Goal: Task Accomplishment & Management: Complete application form

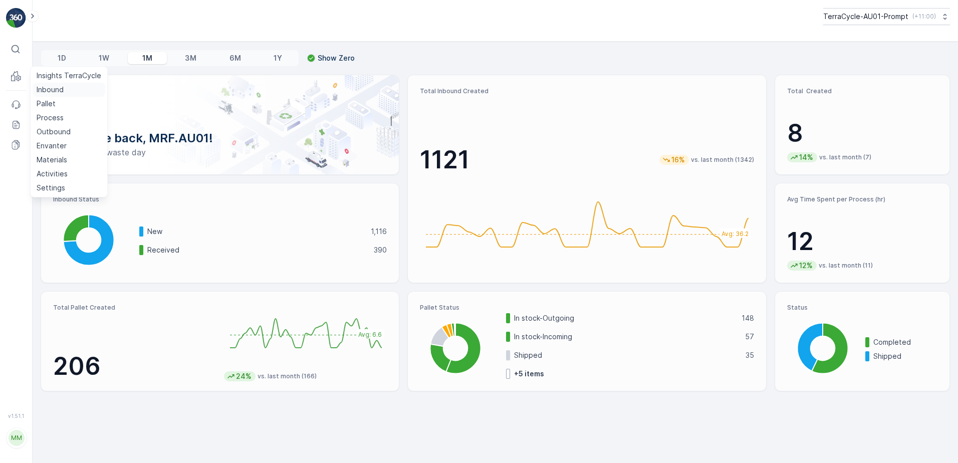
click at [55, 93] on p "Inbound" at bounding box center [50, 90] width 27 height 10
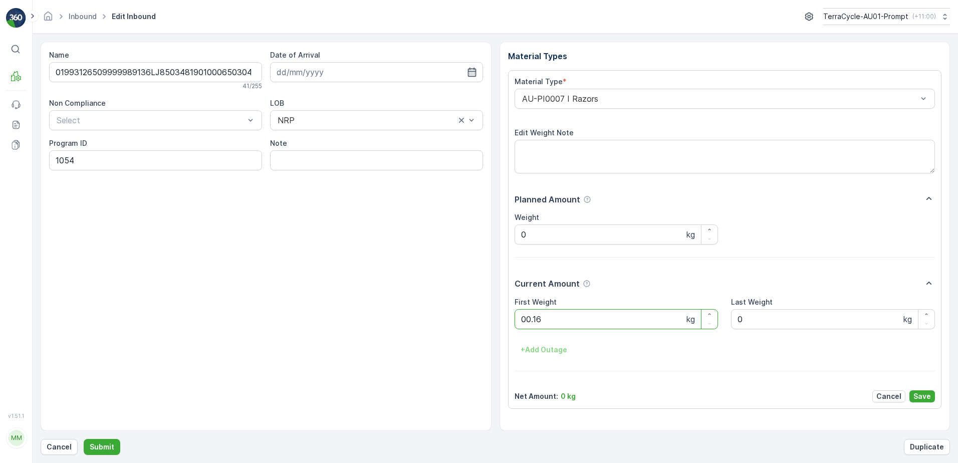
click at [84, 439] on button "Submit" at bounding box center [102, 447] width 37 height 16
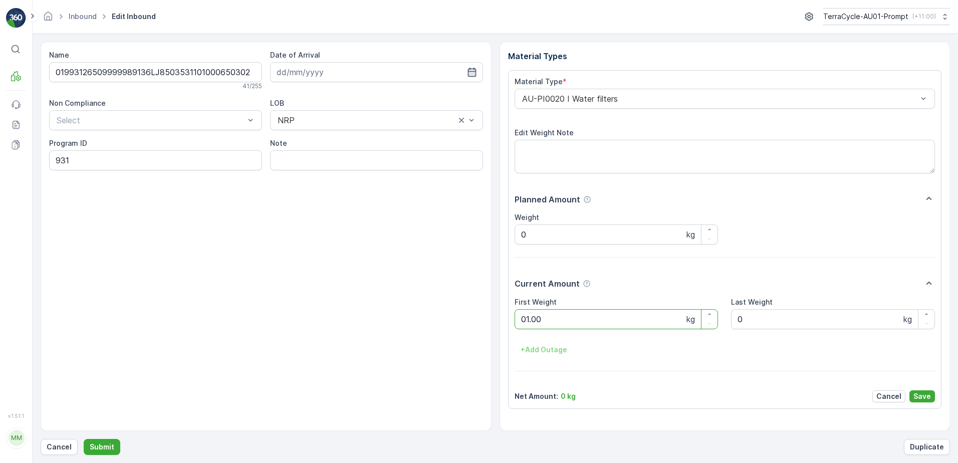
click at [84, 439] on button "Submit" at bounding box center [102, 447] width 37 height 16
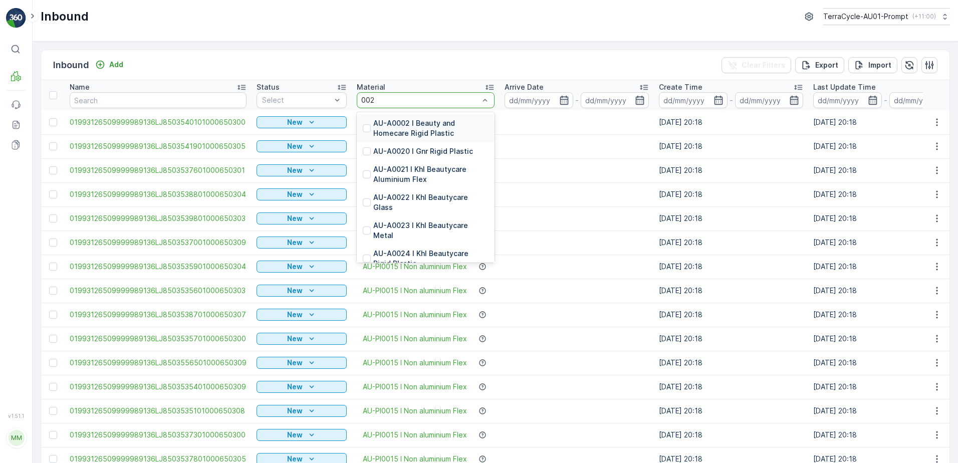
type input "0020"
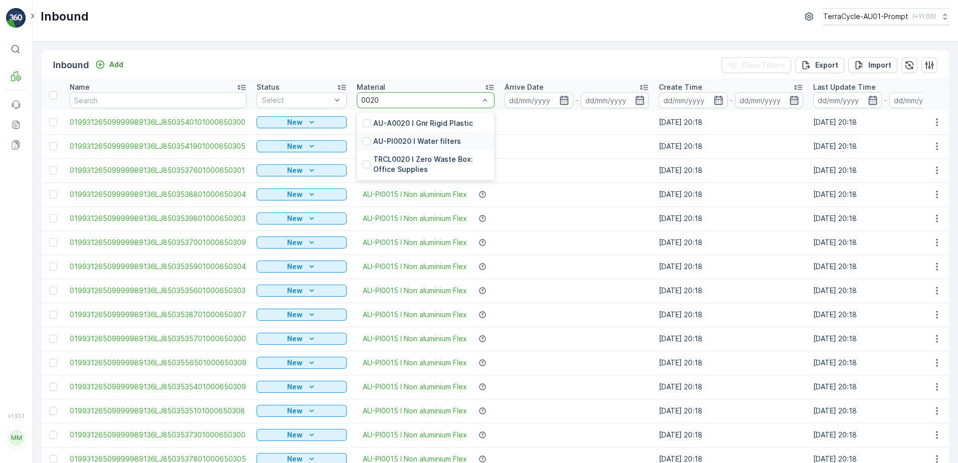
click at [428, 139] on p "AU-PI0020 I Water filters" at bounding box center [417, 141] width 88 height 10
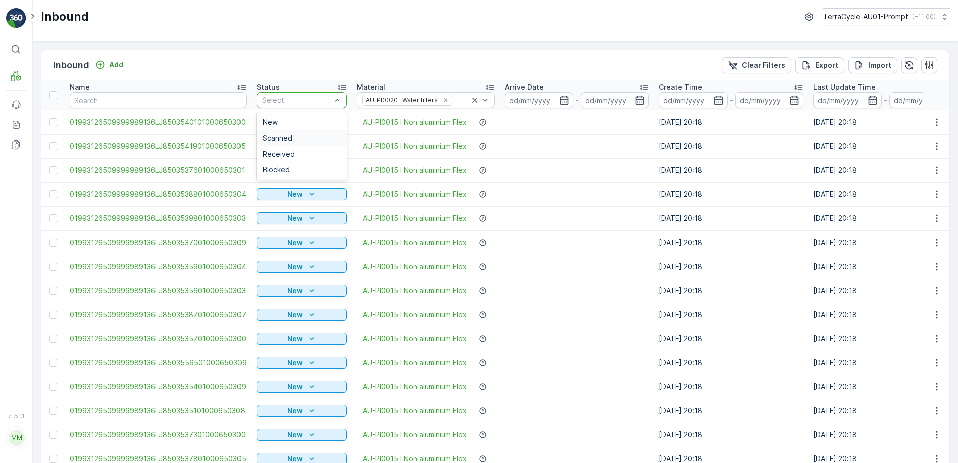
click at [274, 139] on span "Scanned" at bounding box center [277, 138] width 30 height 8
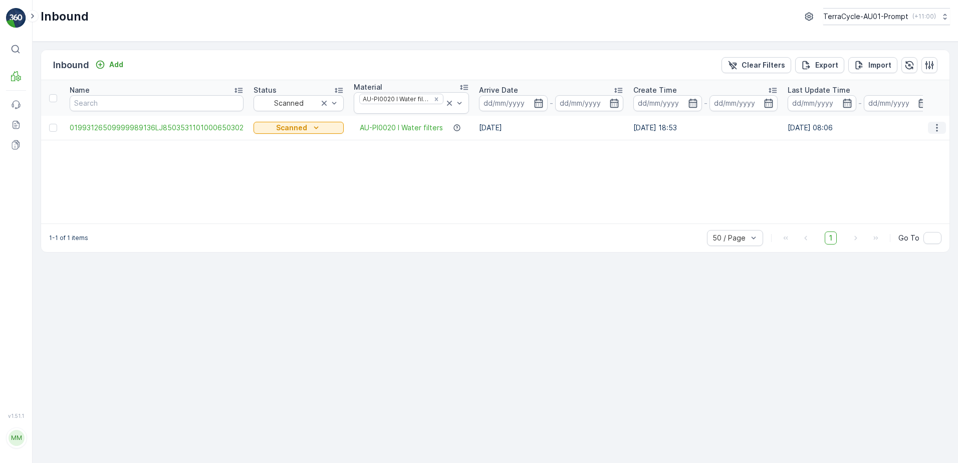
click at [931, 126] on button "button" at bounding box center [937, 128] width 18 height 12
click at [903, 200] on span "Print QR" at bounding box center [896, 199] width 28 height 10
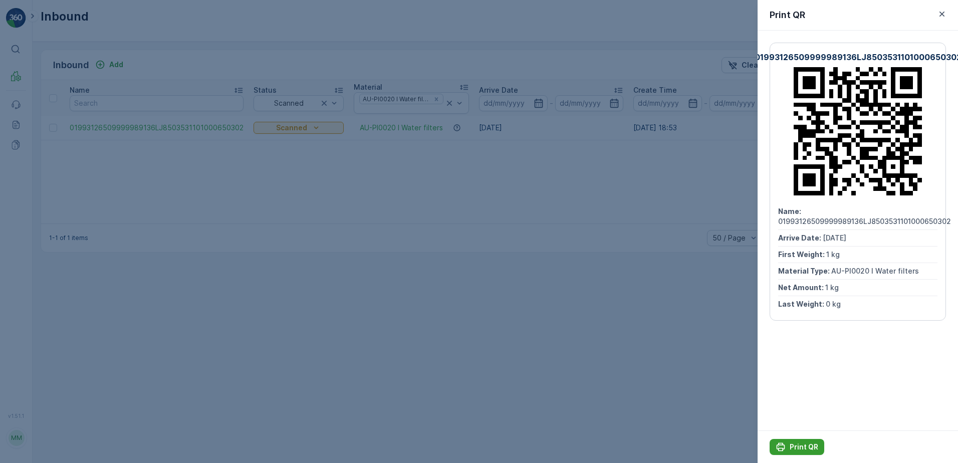
click at [807, 448] on p "Print QR" at bounding box center [803, 447] width 29 height 10
click at [939, 18] on icon "button" at bounding box center [942, 14] width 10 height 10
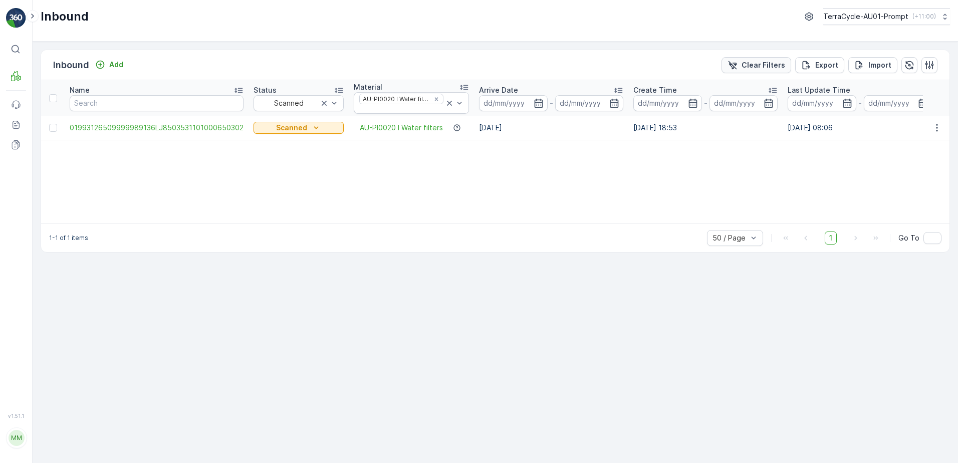
click at [770, 69] on p "Clear Filters" at bounding box center [763, 65] width 44 height 10
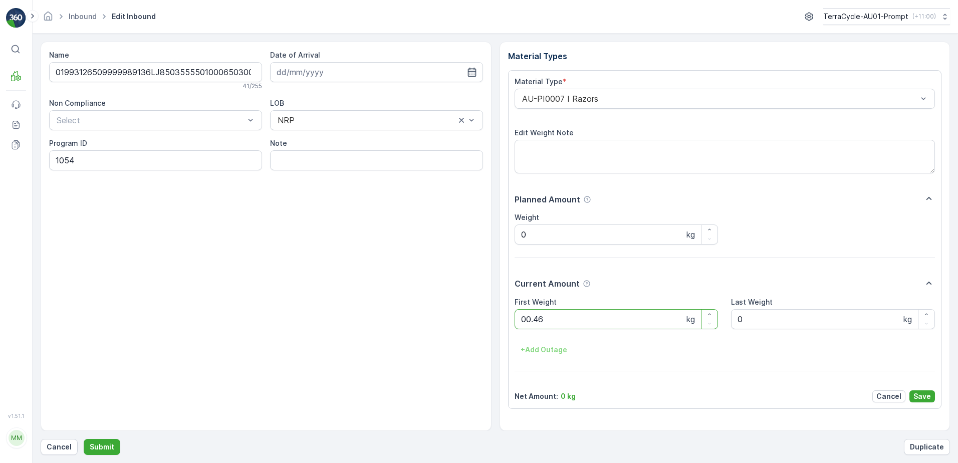
click at [84, 439] on button "Submit" at bounding box center [102, 447] width 37 height 16
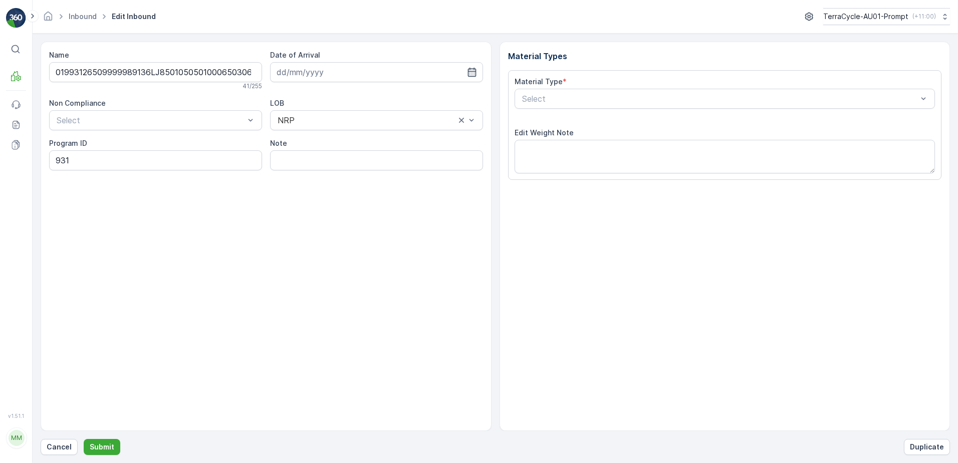
type input "[DATE]"
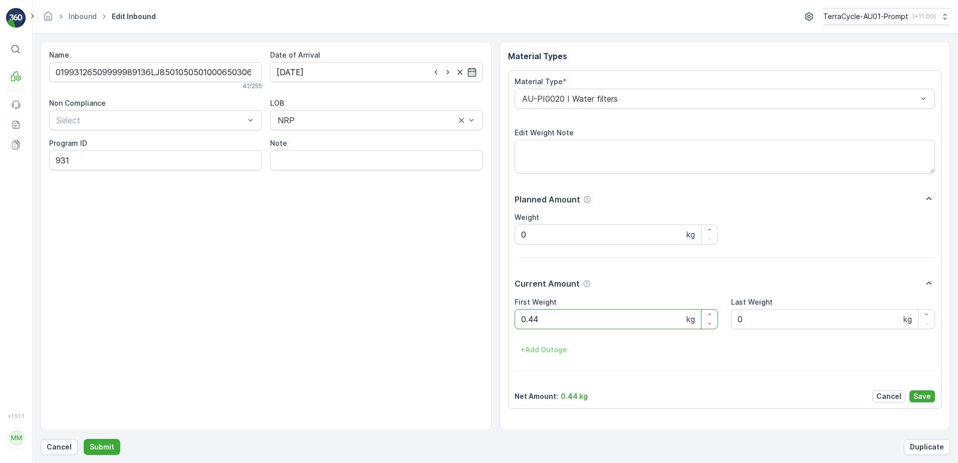
click at [49, 445] on p "Cancel" at bounding box center [59, 447] width 25 height 10
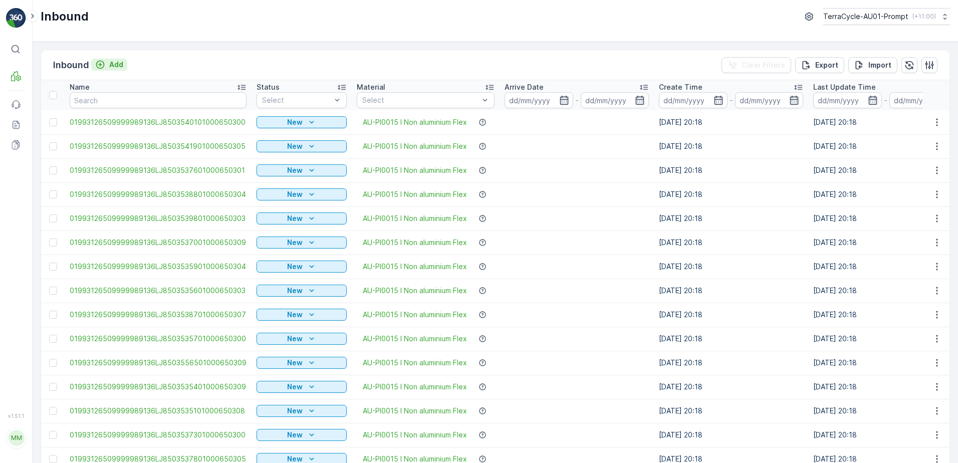
click at [121, 67] on p "Add" at bounding box center [116, 65] width 14 height 10
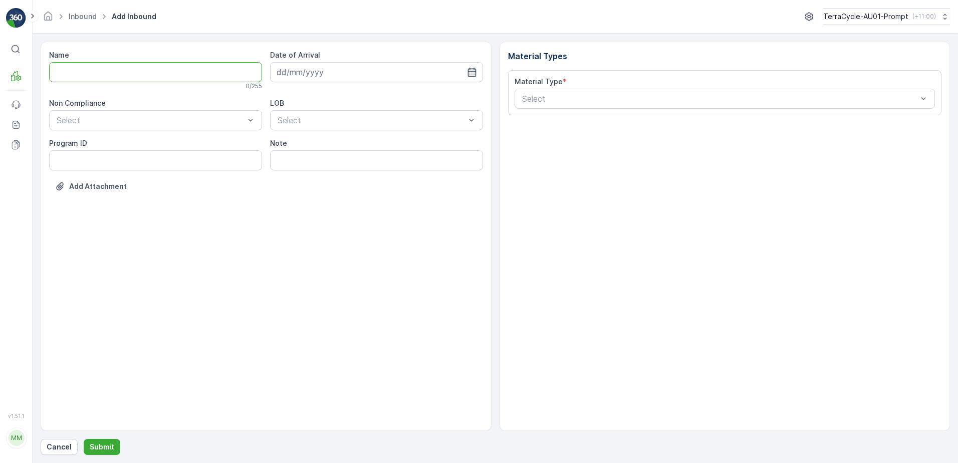
click at [121, 70] on input "Name" at bounding box center [155, 72] width 213 height 20
click at [84, 439] on button "Submit" at bounding box center [102, 447] width 37 height 16
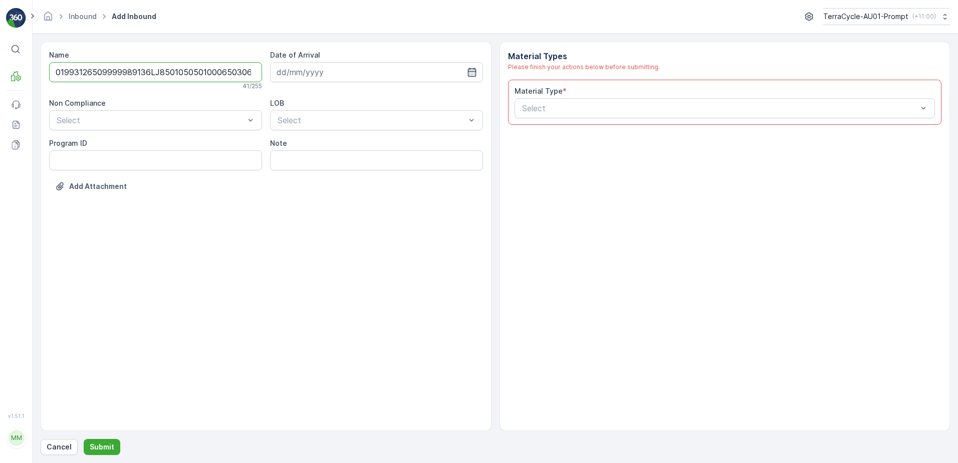
scroll to position [0, 2]
click at [243, 72] on input "01993126509999989136LJ8501050501000650306" at bounding box center [155, 72] width 213 height 20
type input "01993126509999989136LJ8501050501000650306B"
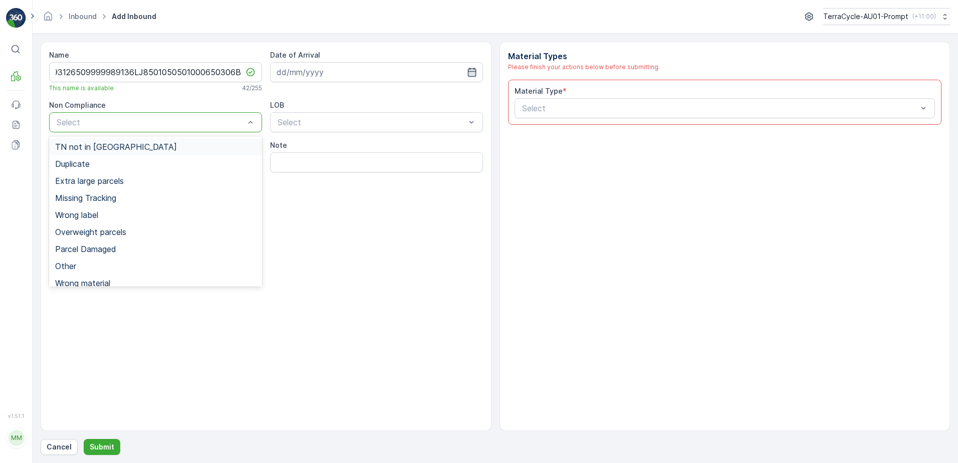
scroll to position [0, 0]
click at [77, 166] on span "Duplicate" at bounding box center [72, 163] width 35 height 9
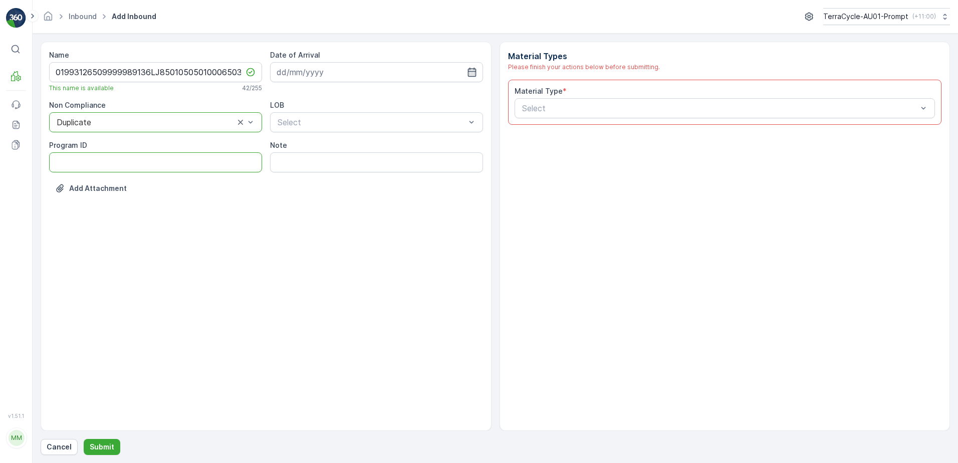
click at [73, 158] on ID "Program ID" at bounding box center [155, 162] width 213 height 20
type ID "931"
click at [410, 70] on input at bounding box center [376, 72] width 213 height 20
click at [320, 159] on div "7" at bounding box center [323, 156] width 16 height 16
type input "[DATE]"
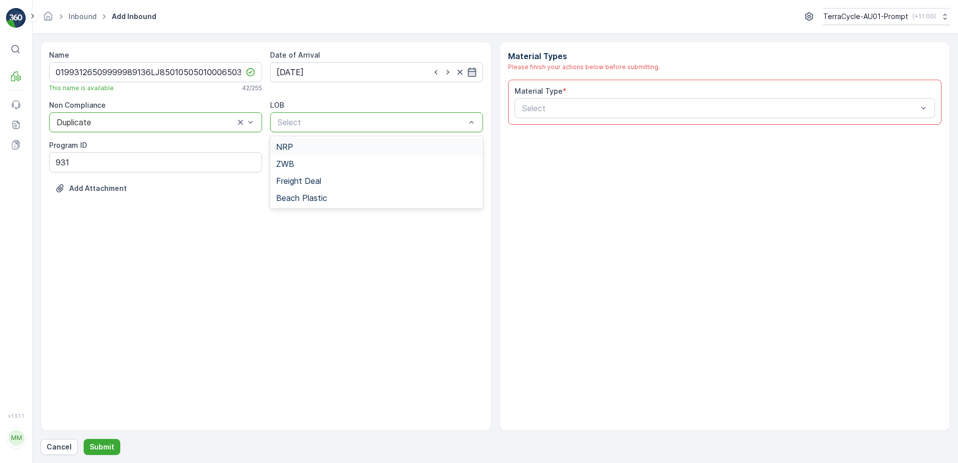
click at [329, 145] on div "NRP" at bounding box center [376, 146] width 201 height 9
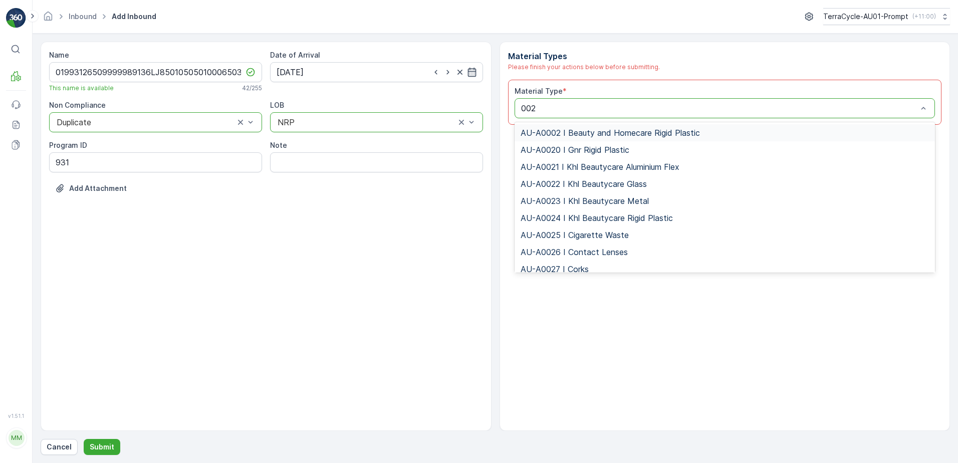
type input "0020"
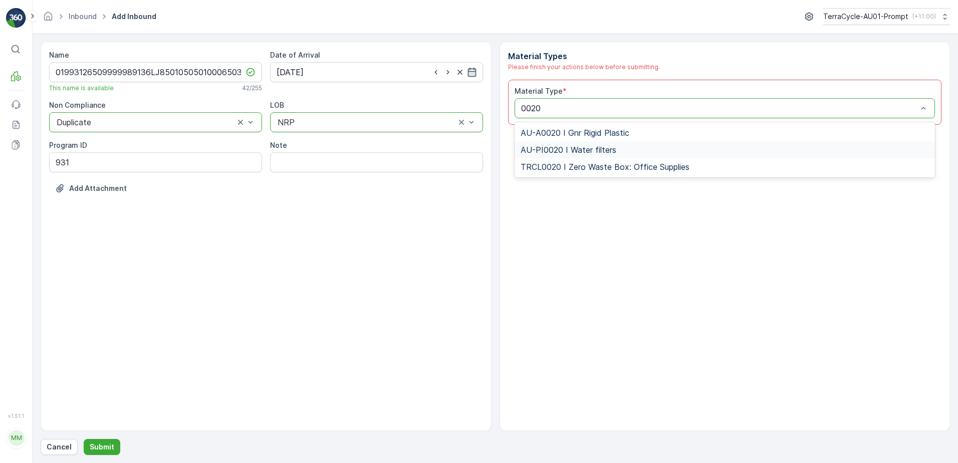
click at [568, 153] on span "AU-PI0020 I Water filters" at bounding box center [568, 149] width 96 height 9
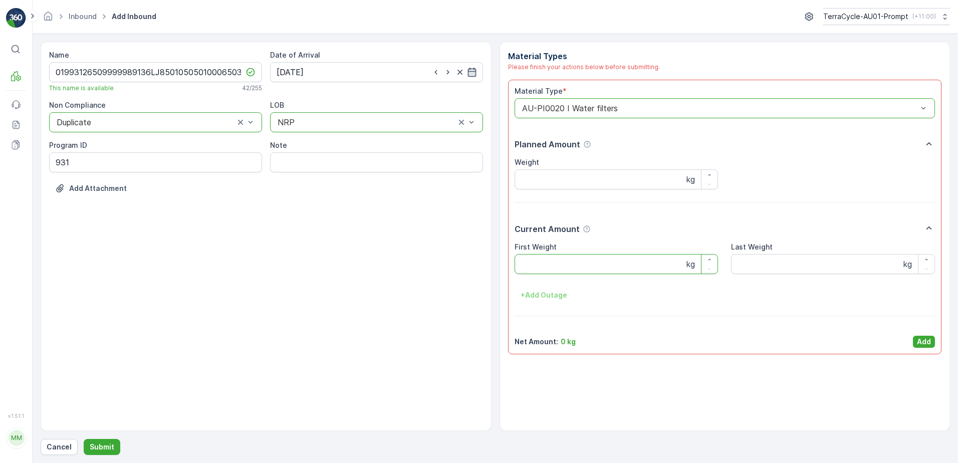
click at [589, 261] on Weight "First Weight" at bounding box center [616, 264] width 204 height 20
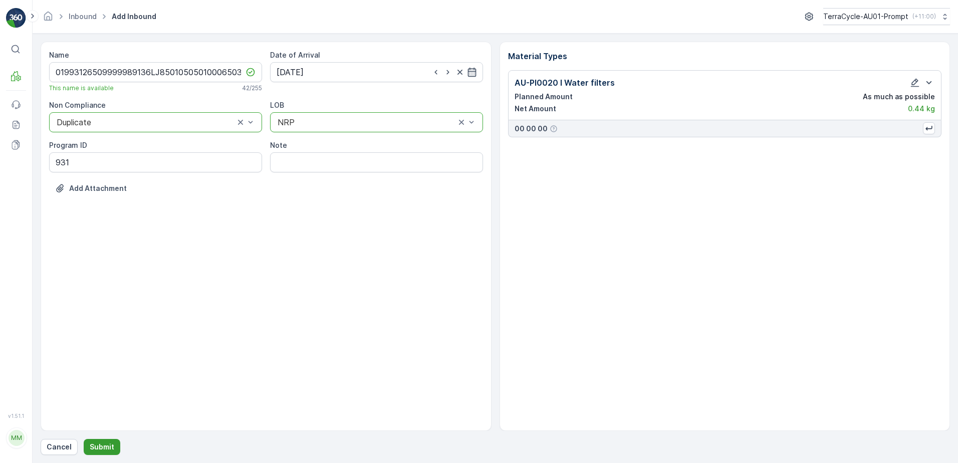
click at [94, 444] on p "Submit" at bounding box center [102, 447] width 25 height 10
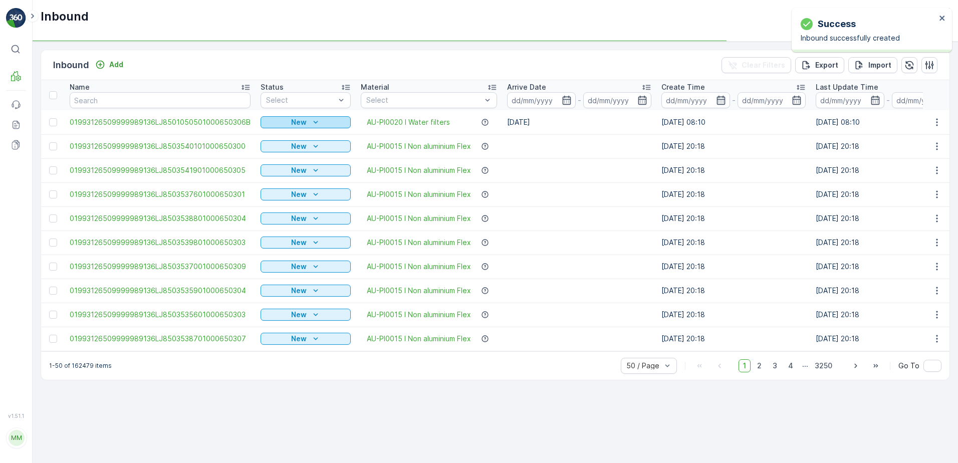
click at [301, 122] on p "New" at bounding box center [299, 122] width 16 height 10
click at [273, 147] on span "Scanned" at bounding box center [277, 151] width 30 height 10
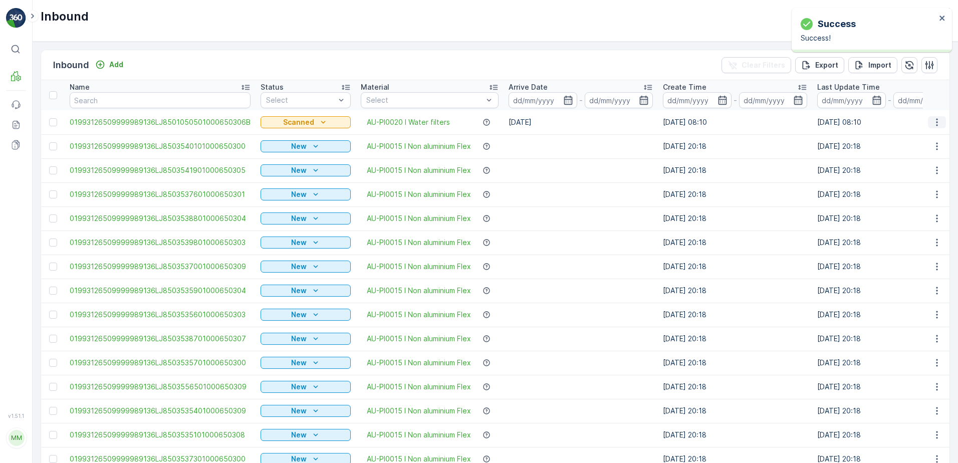
click at [933, 120] on icon "button" at bounding box center [937, 122] width 10 height 10
click at [904, 191] on span "Print QR" at bounding box center [896, 193] width 28 height 10
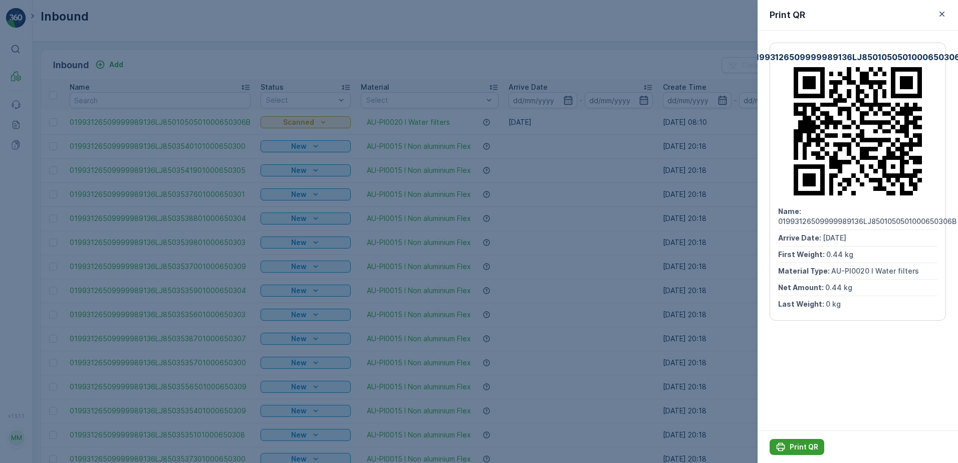
click at [792, 447] on p "Print QR" at bounding box center [803, 447] width 29 height 10
click at [939, 13] on icon "button" at bounding box center [942, 14] width 10 height 10
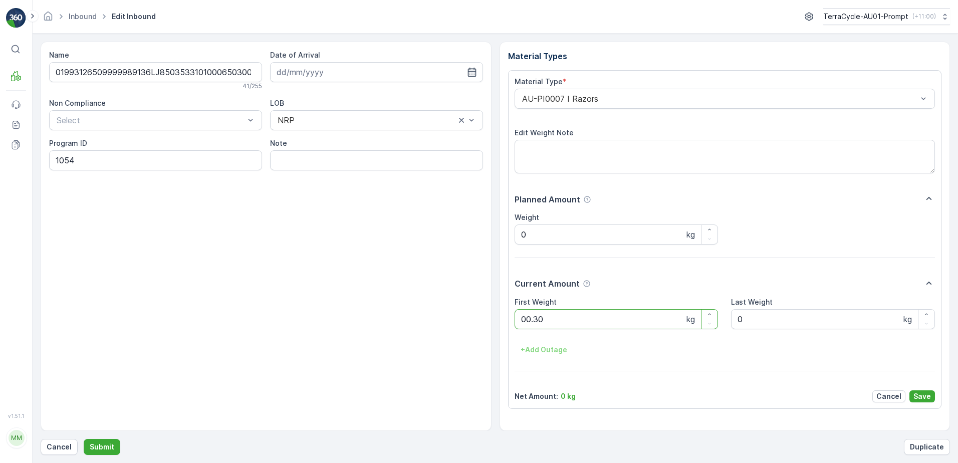
click at [84, 439] on button "Submit" at bounding box center [102, 447] width 37 height 16
